Goal: Task Accomplishment & Management: Use online tool/utility

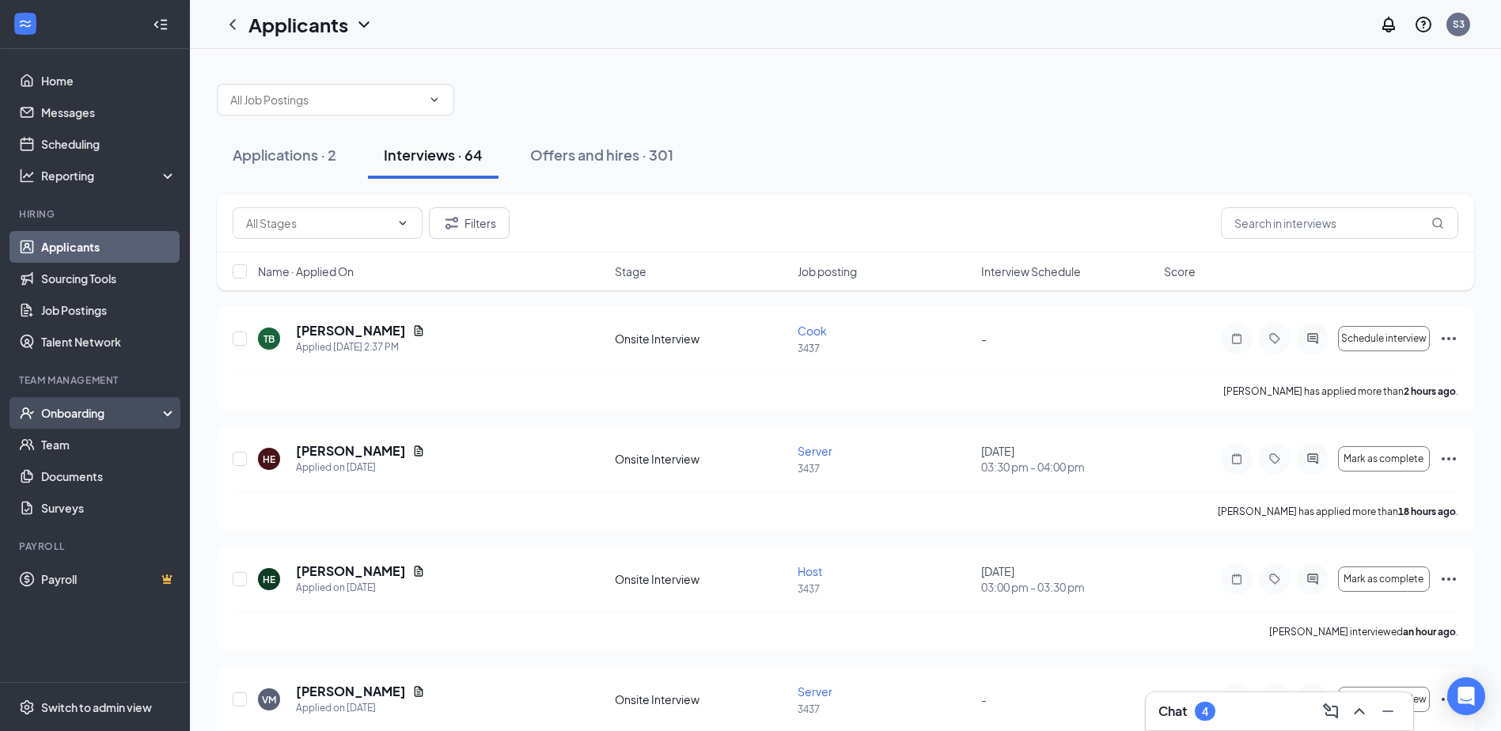
click at [103, 419] on div "Onboarding" at bounding box center [102, 413] width 122 height 16
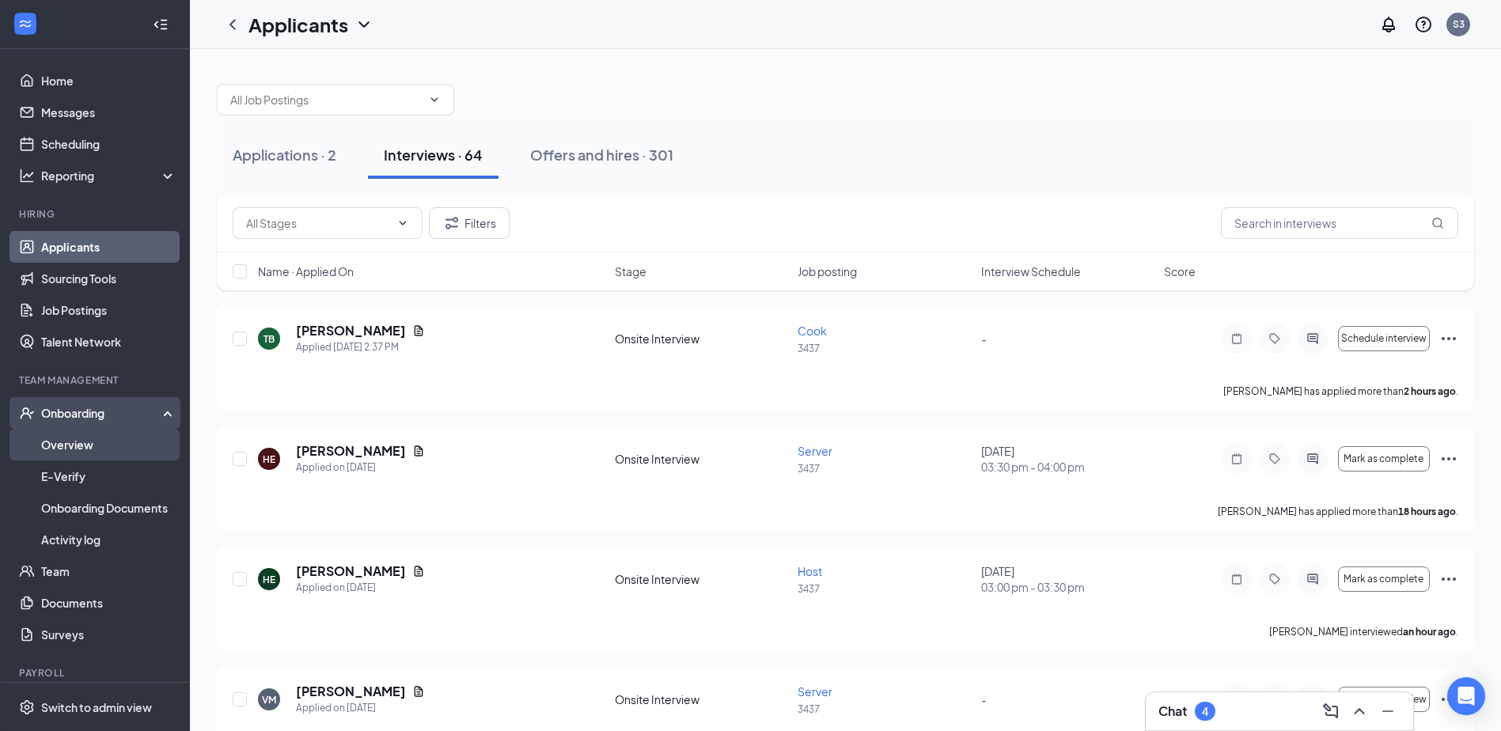
click at [96, 446] on link "Overview" at bounding box center [108, 445] width 135 height 32
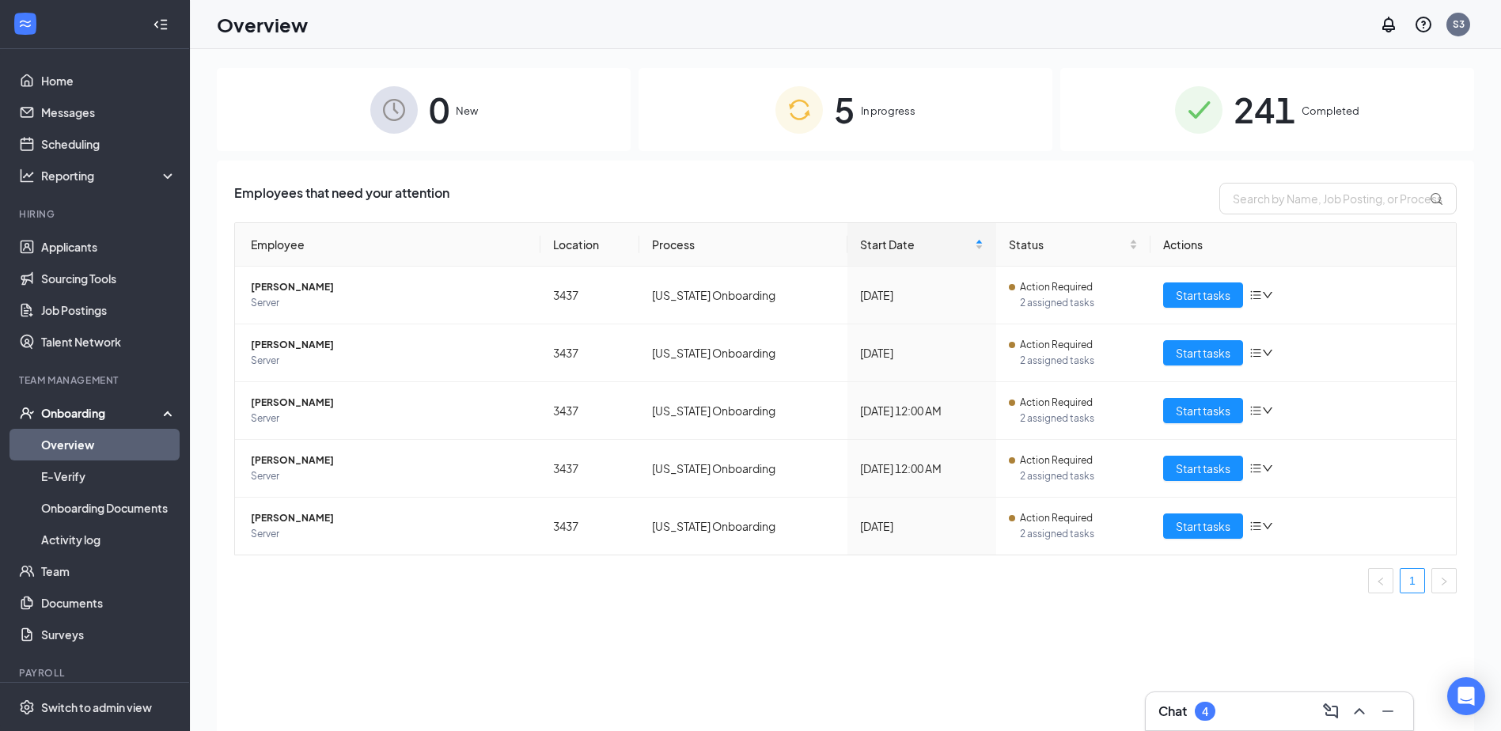
click at [1293, 110] on span "241" at bounding box center [1265, 109] width 62 height 55
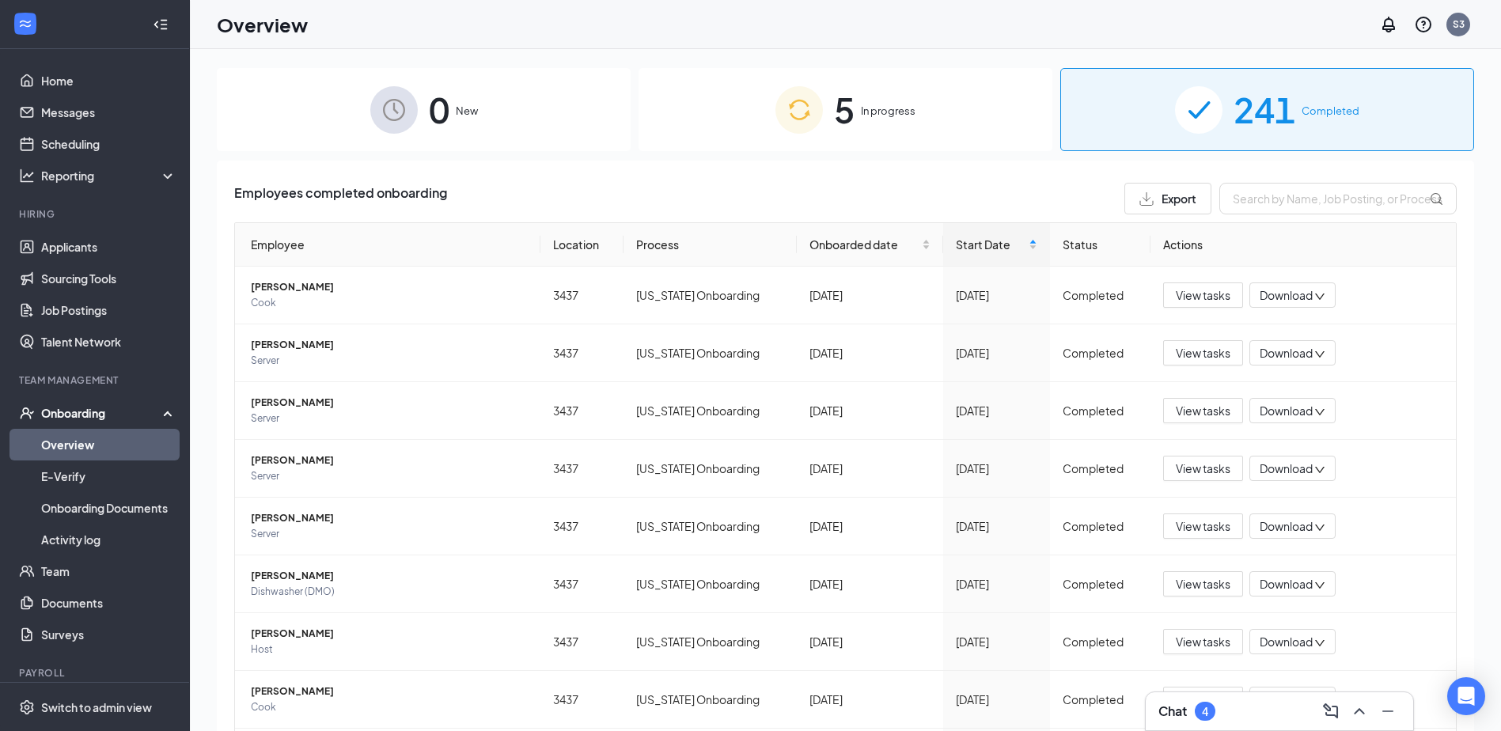
click at [1224, 708] on div "Chat 4" at bounding box center [1280, 711] width 242 height 25
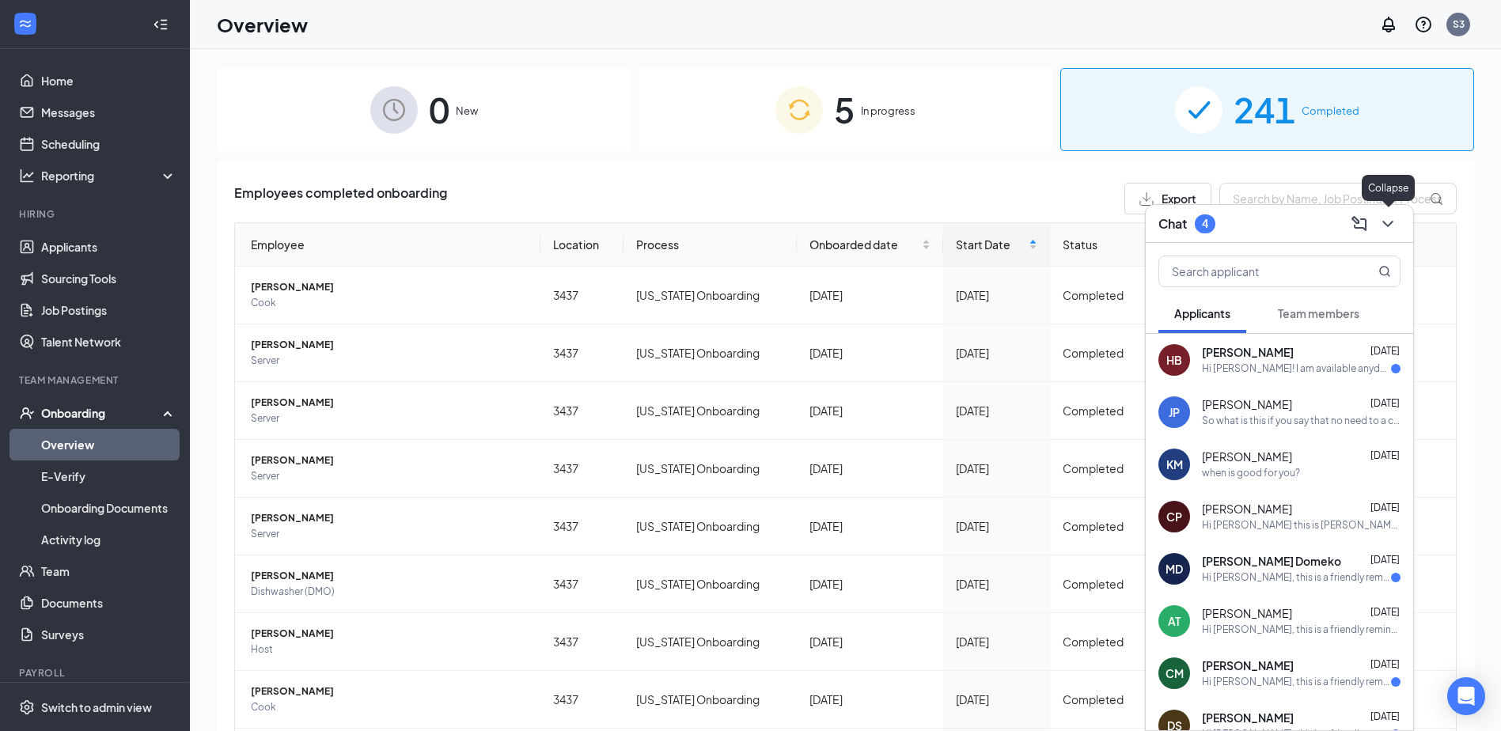
click at [1396, 215] on icon "ChevronDown" at bounding box center [1388, 223] width 19 height 19
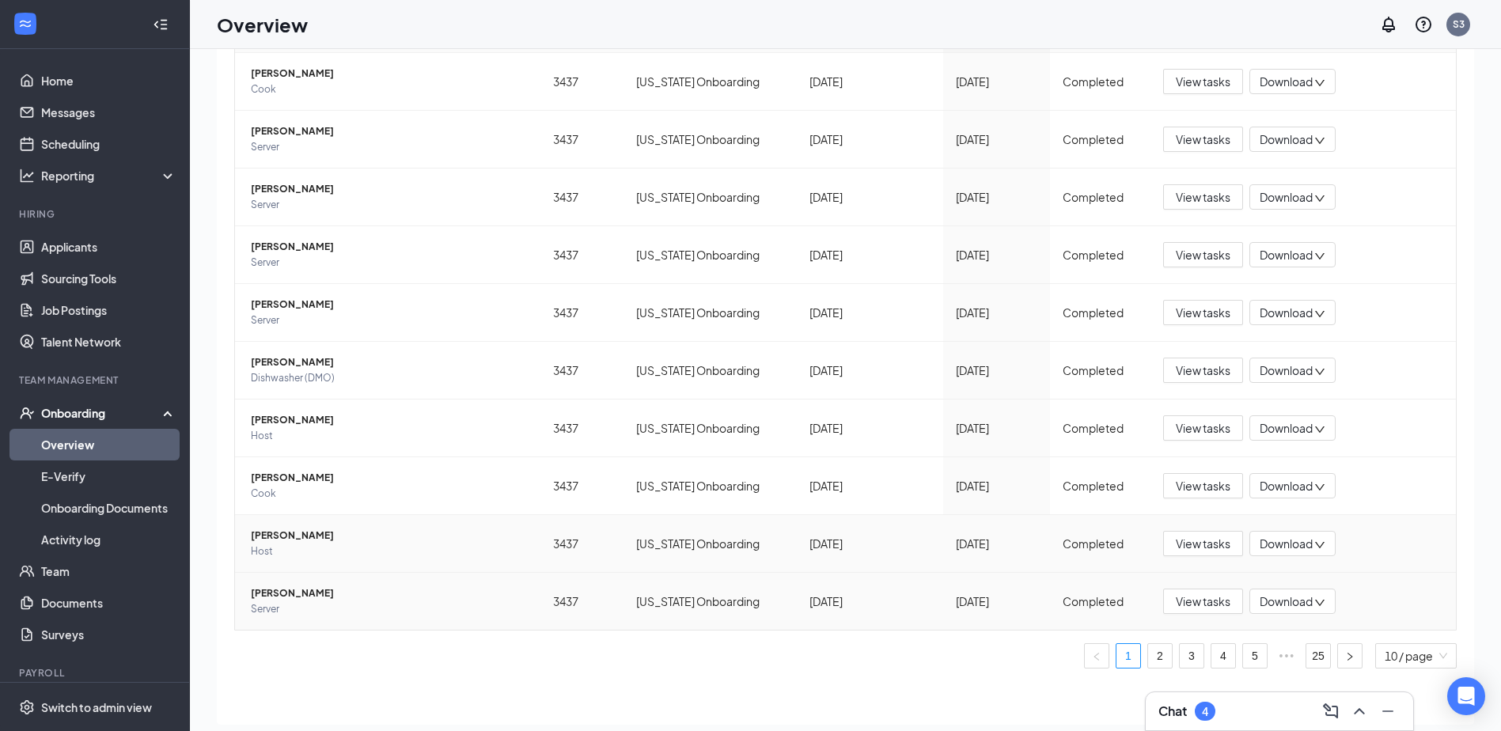
scroll to position [71, 0]
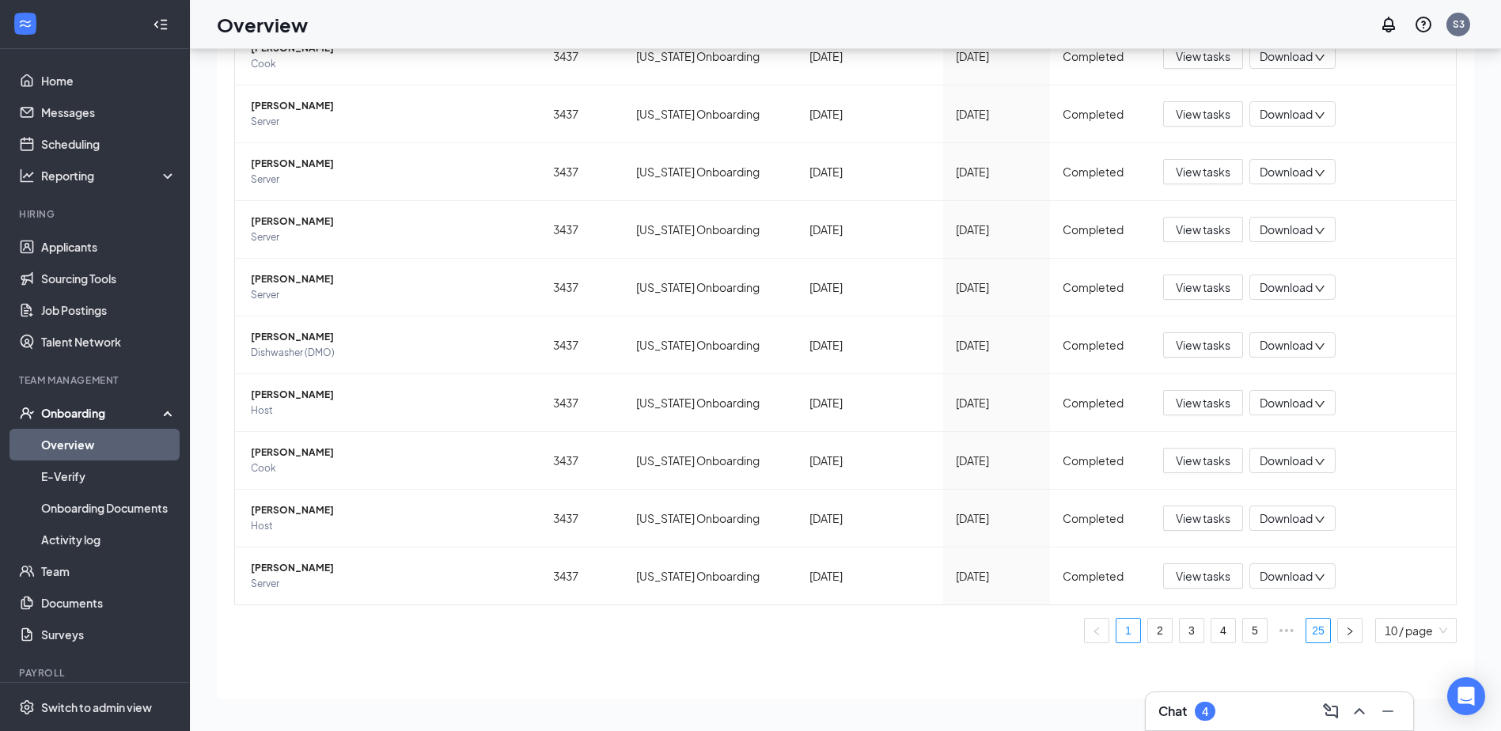
click at [1307, 633] on link "25" at bounding box center [1319, 631] width 24 height 24
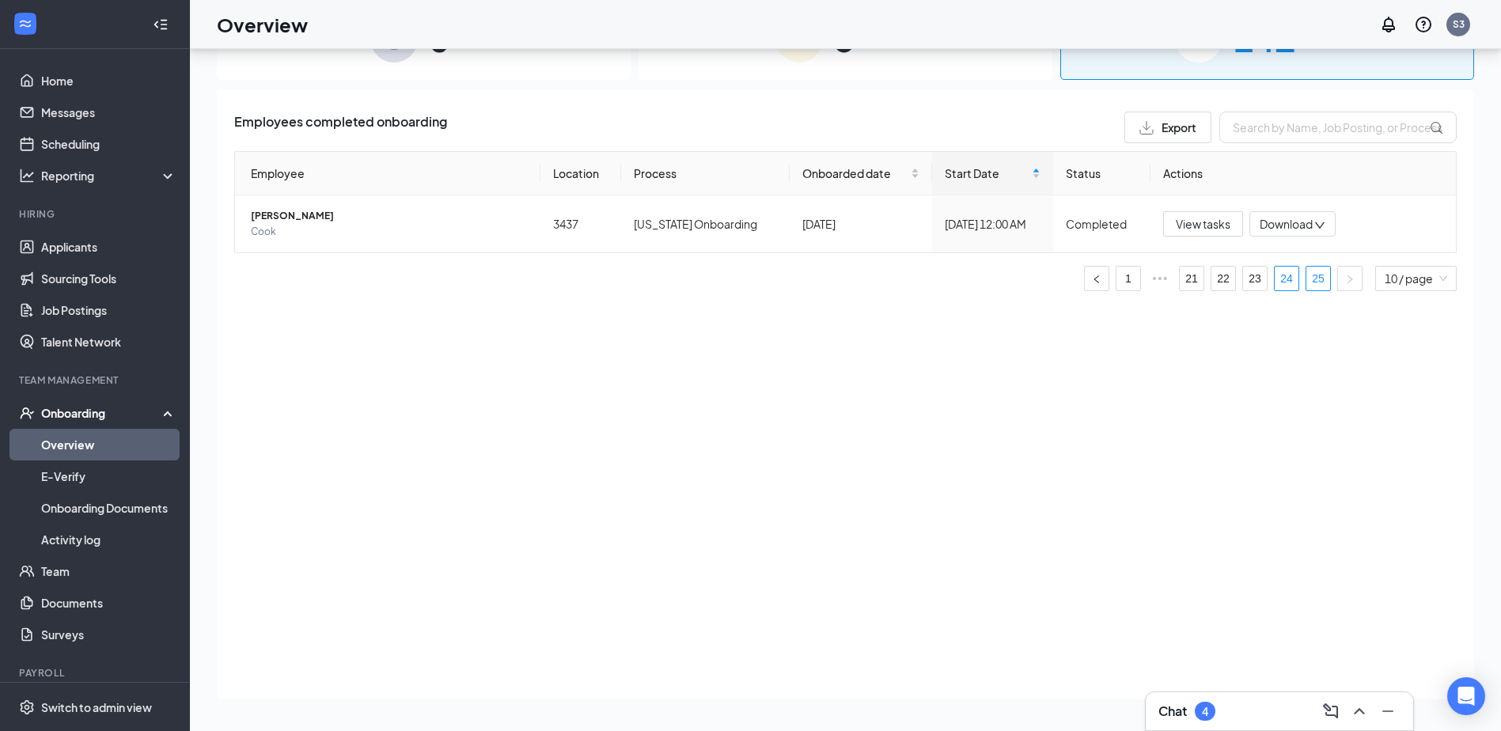
click at [1277, 281] on link "24" at bounding box center [1287, 279] width 24 height 24
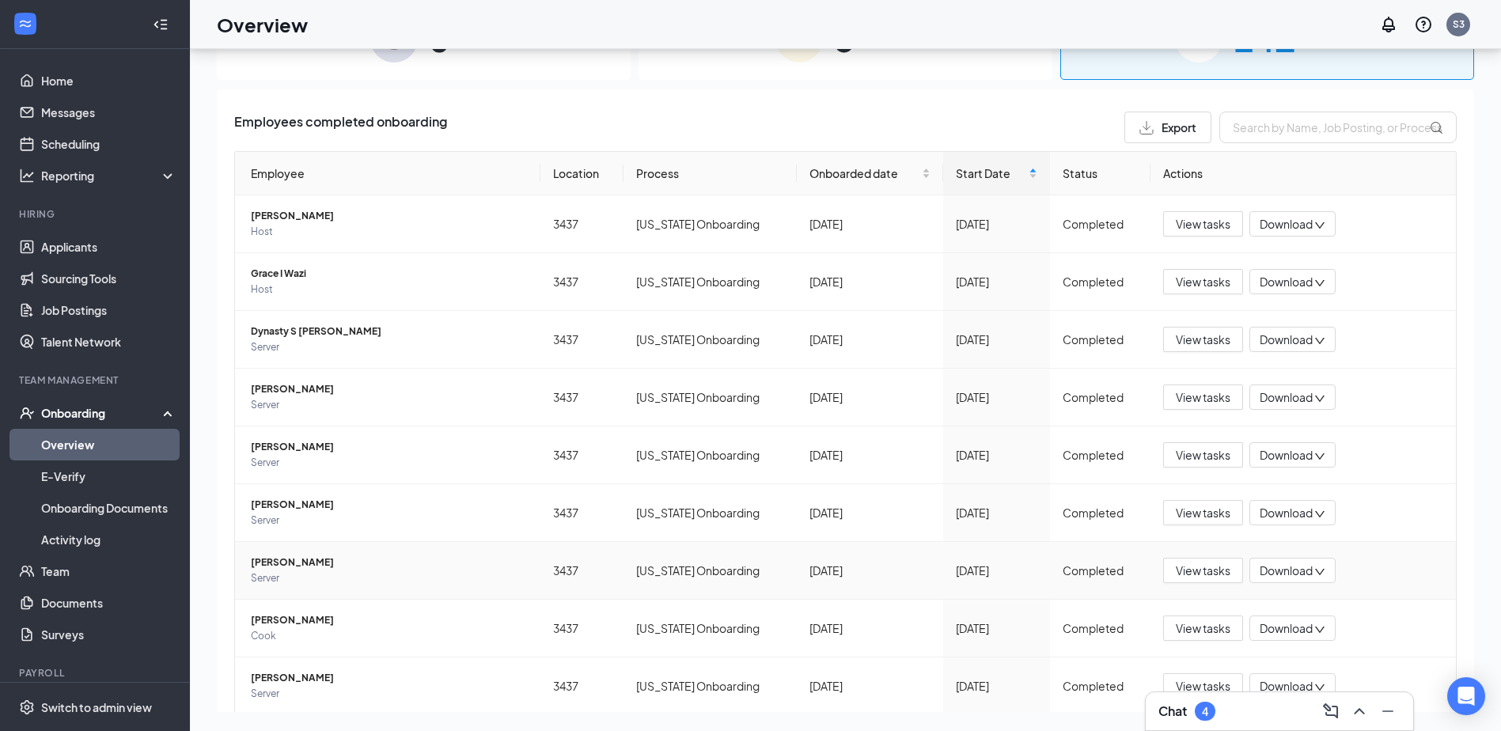
click at [302, 563] on span "[PERSON_NAME]" at bounding box center [389, 563] width 277 height 16
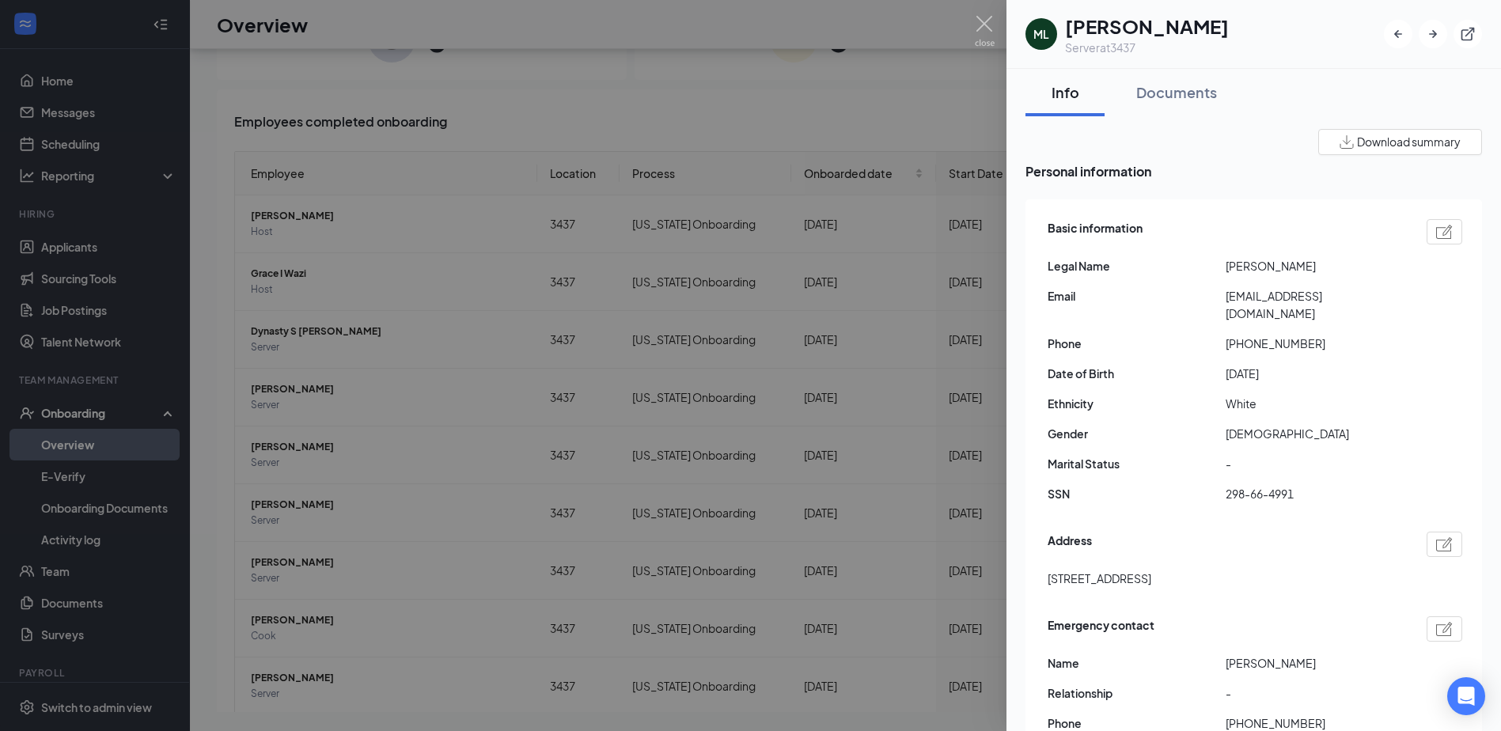
click at [970, 28] on div at bounding box center [750, 365] width 1501 height 731
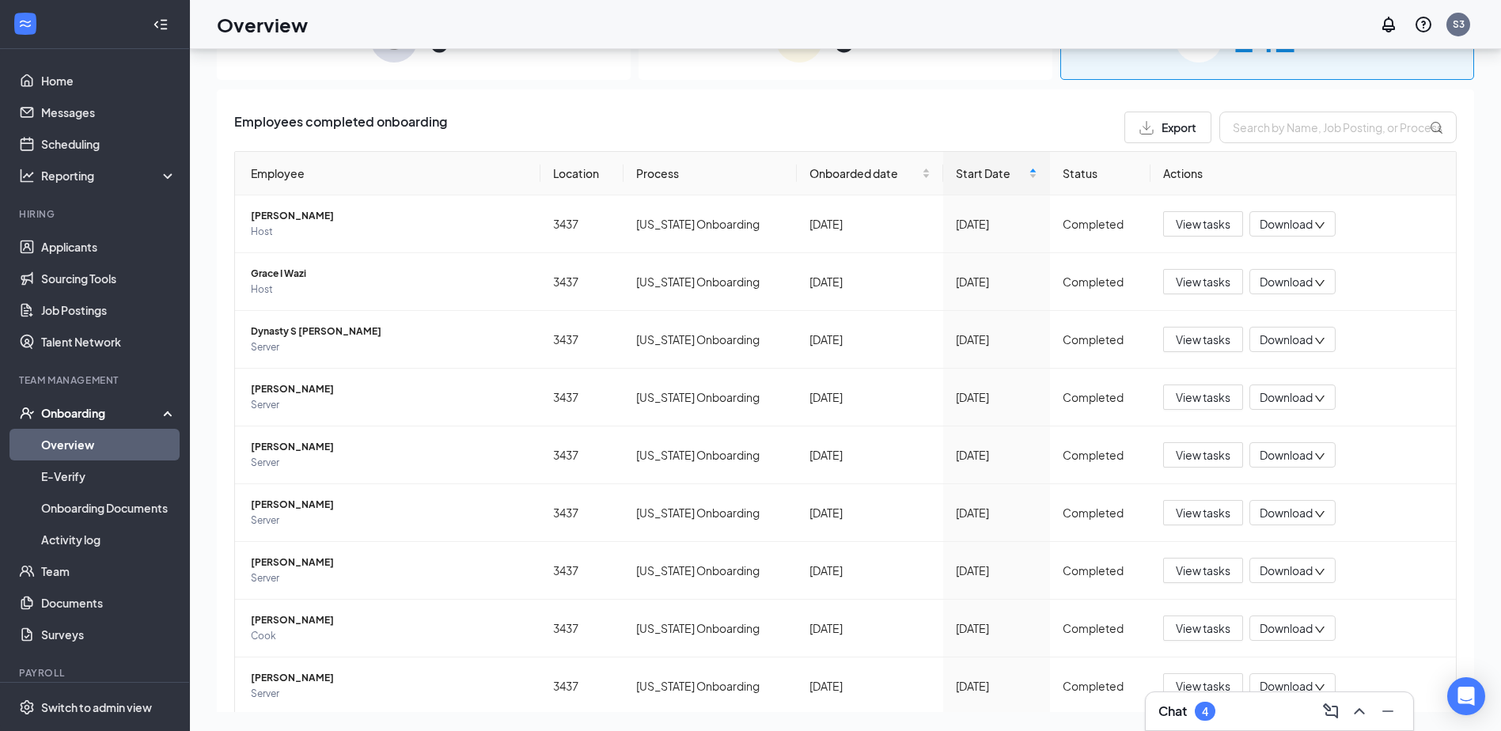
click at [977, 25] on div "Overview S3" at bounding box center [845, 24] width 1311 height 49
